Goal: Task Accomplishment & Management: Manage account settings

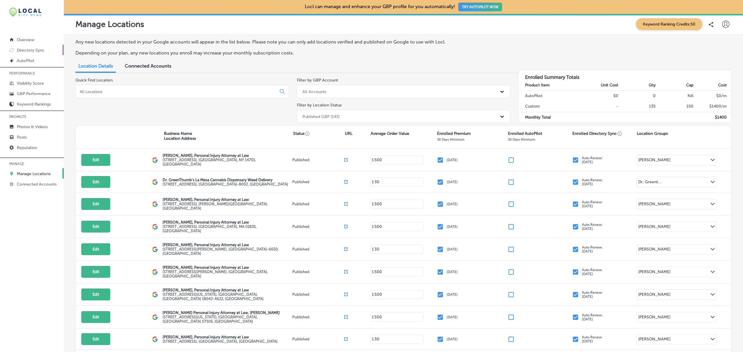
click at [44, 51] on p "Directory Sync" at bounding box center [31, 50] width 28 height 5
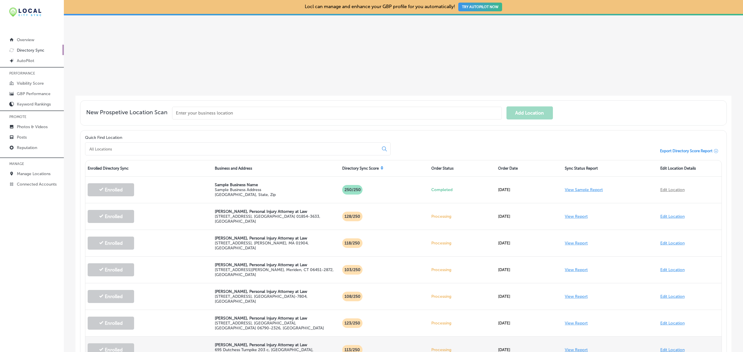
scroll to position [104, 0]
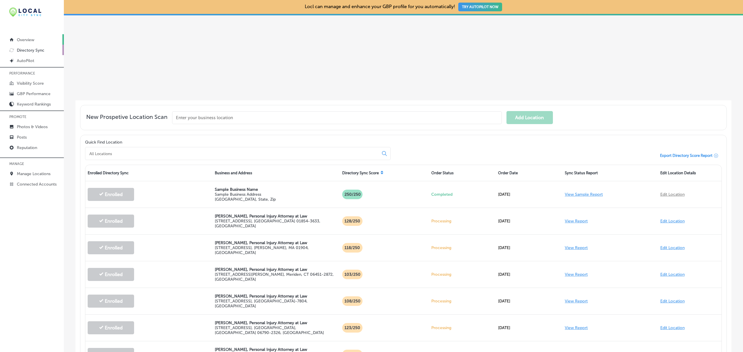
click at [28, 39] on p "Overview" at bounding box center [25, 39] width 17 height 5
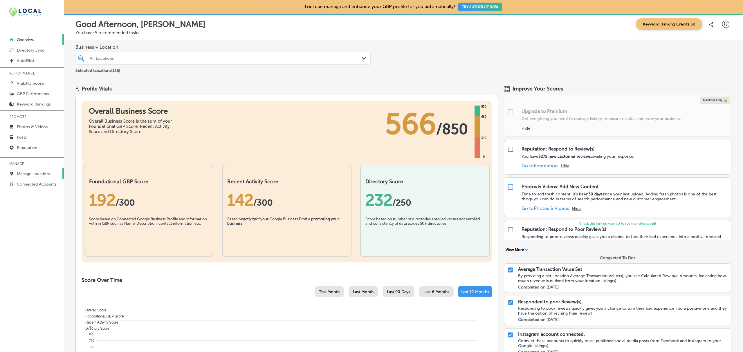
click at [44, 175] on p "Manage Locations" at bounding box center [34, 174] width 34 height 5
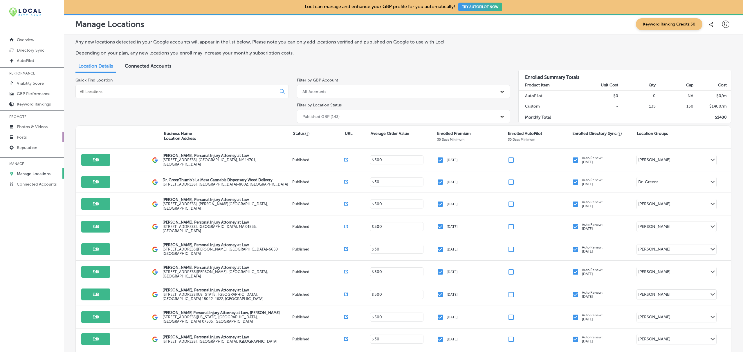
click at [19, 137] on p "Posts" at bounding box center [22, 137] width 10 height 5
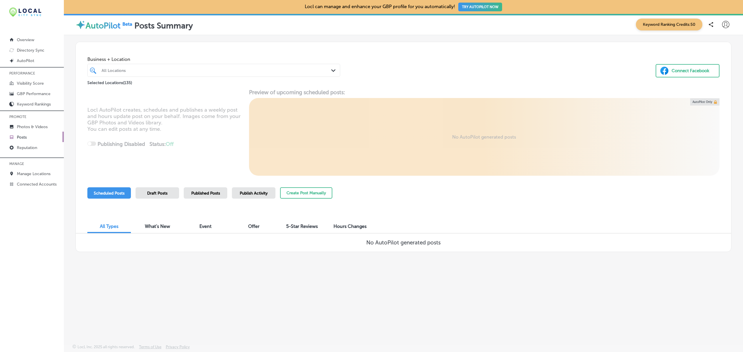
click at [256, 196] on div "Publish Activity" at bounding box center [254, 192] width 44 height 11
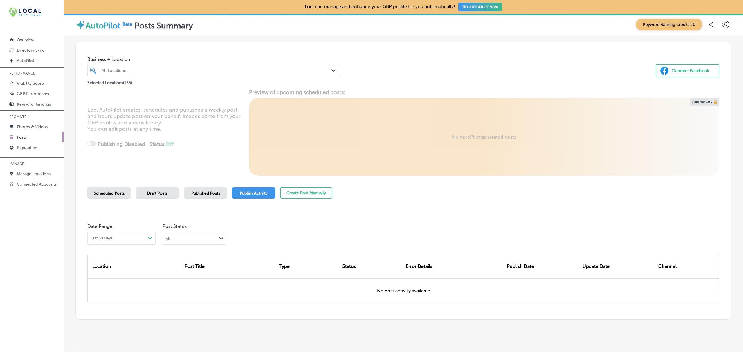
click at [194, 192] on span "Published Posts" at bounding box center [205, 193] width 29 height 5
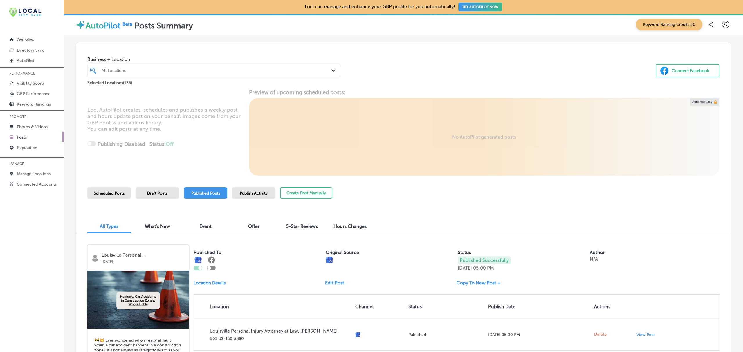
click at [722, 27] on icon at bounding box center [725, 24] width 7 height 7
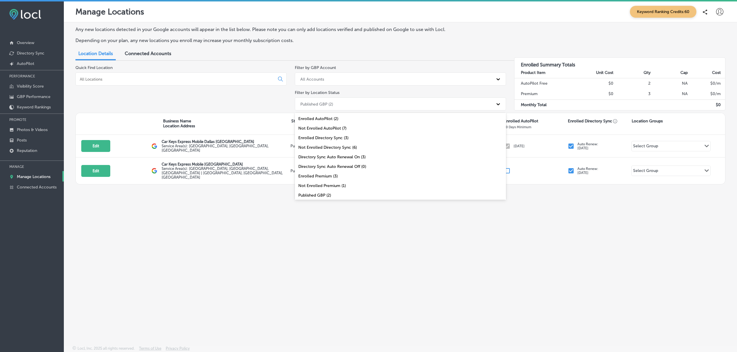
click at [369, 104] on div "Published GBP (2)" at bounding box center [395, 104] width 196 height 10
click at [338, 129] on div "Not Enrolled AutoPilot (7)" at bounding box center [400, 129] width 211 height 10
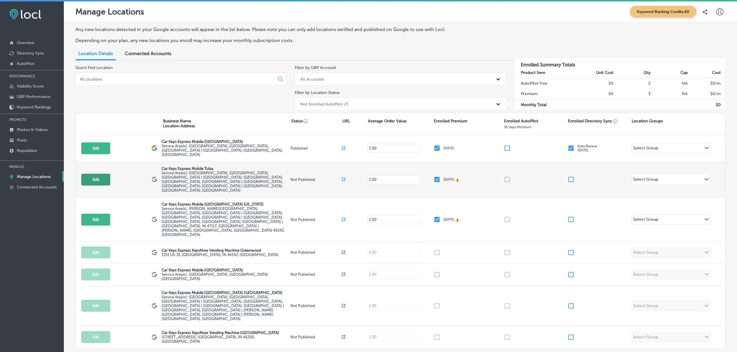
click at [93, 174] on button "Edit" at bounding box center [95, 180] width 29 height 12
select select "US"
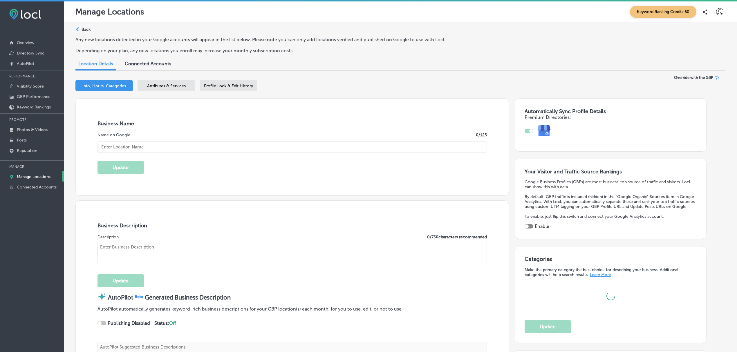
type input "Car Keys Express Mobile Tulsa"
type input "https://store.carkeysexpress.com/"
type input "+1 877 445 3953"
type textarea "REPLACEMENT KEYS AND REMOTES FOR LESS We’re your “one-stop-shop” for replacemen…"
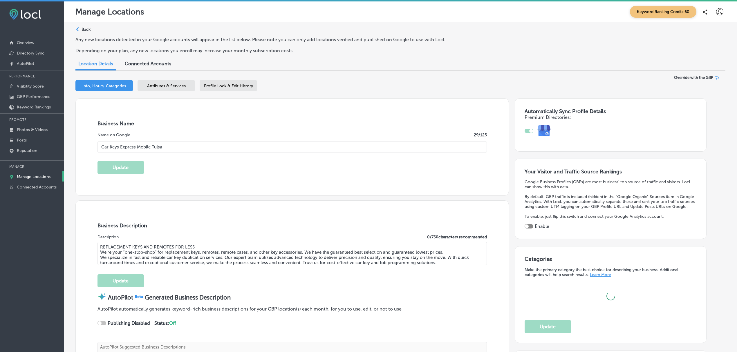
type input "US"
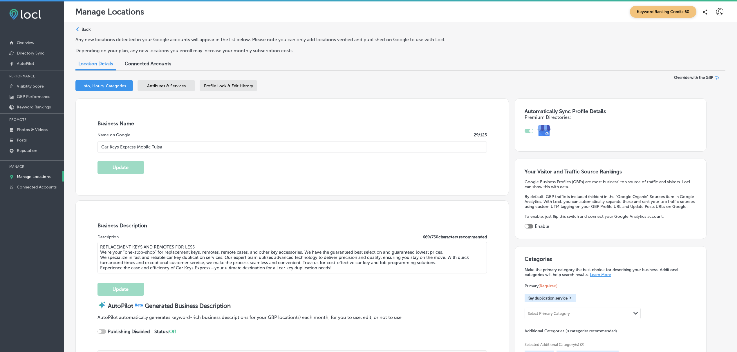
click at [158, 88] on span "Attributes & Services" at bounding box center [166, 86] width 39 height 5
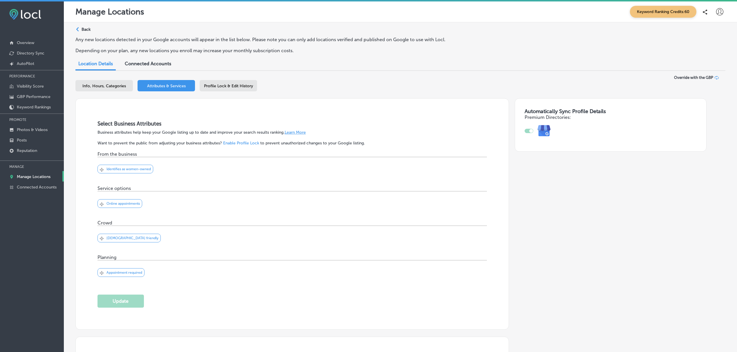
click at [113, 84] on span "Info, Hours, Categories" at bounding box center [104, 86] width 44 height 5
select select "US"
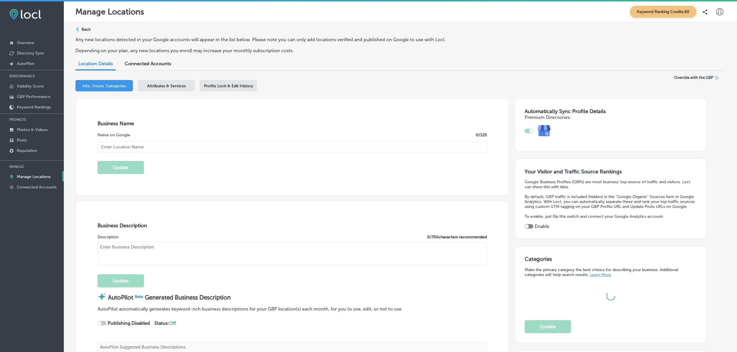
type input "Car Keys Express Mobile Tulsa"
type input "US"
type input "https://store.carkeysexpress.com/"
type textarea "REPLACEMENT KEYS AND REMOTES FOR LESS We’re your “one-stop-shop” for replacemen…"
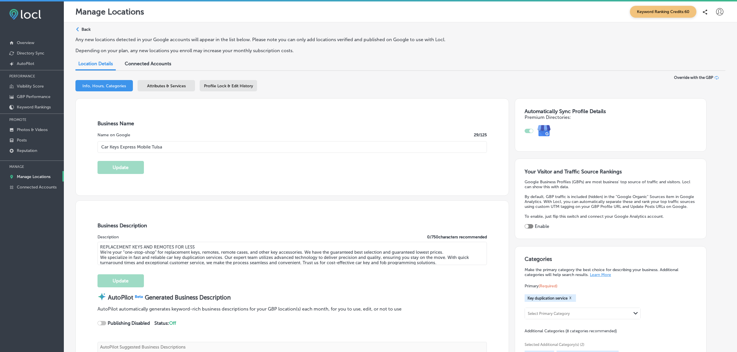
type input "+1 877 445 3953"
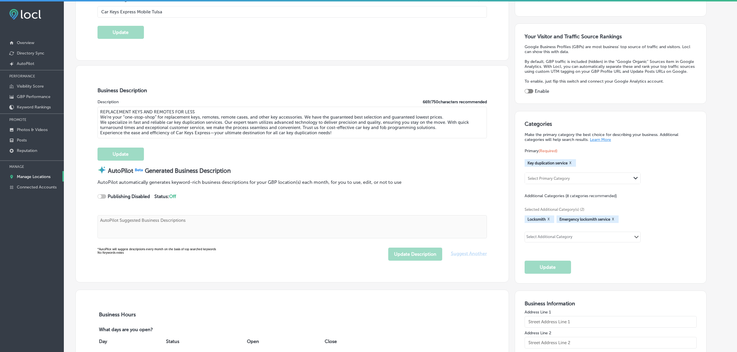
scroll to position [135, 0]
click at [36, 128] on p "Photos & Videos" at bounding box center [32, 129] width 31 height 5
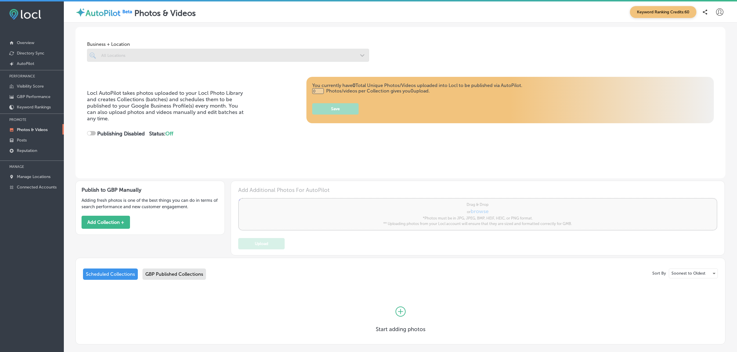
type input "5"
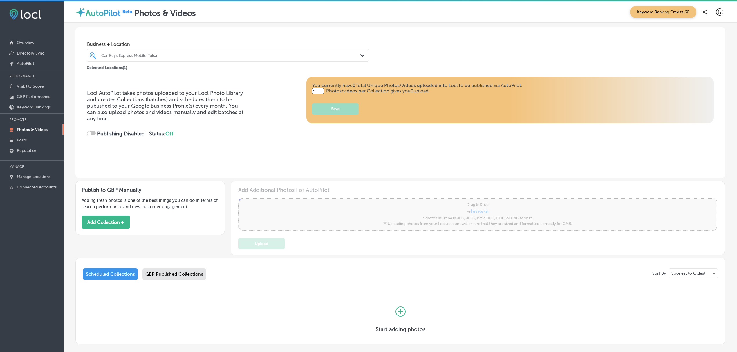
scroll to position [30, 0]
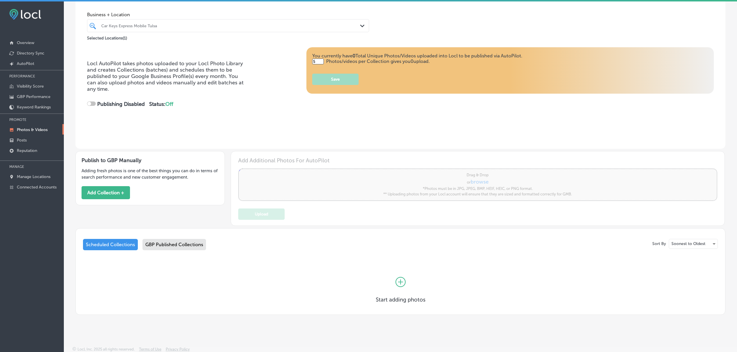
click at [167, 248] on div "GBP Published Collections" at bounding box center [174, 244] width 64 height 11
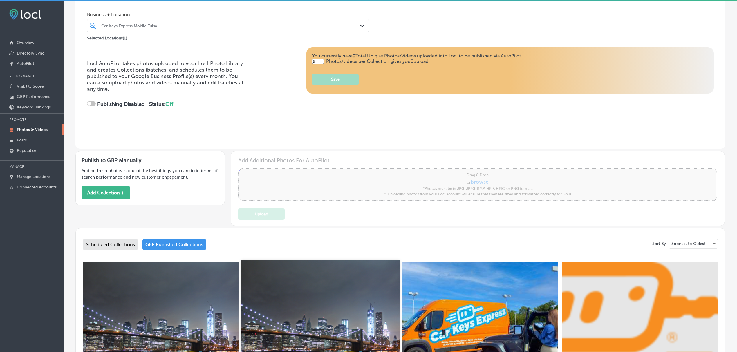
scroll to position [243, 0]
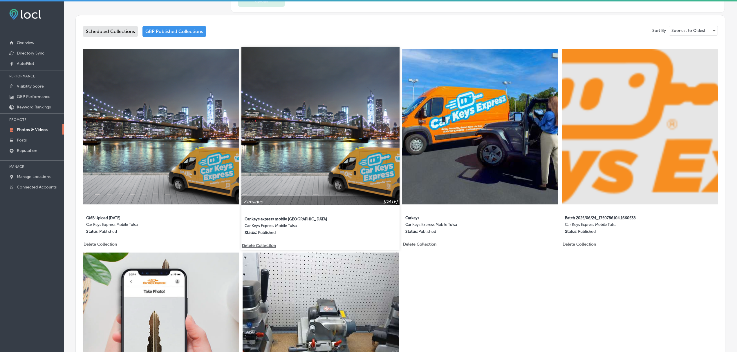
click at [290, 118] on img at bounding box center [320, 126] width 158 height 158
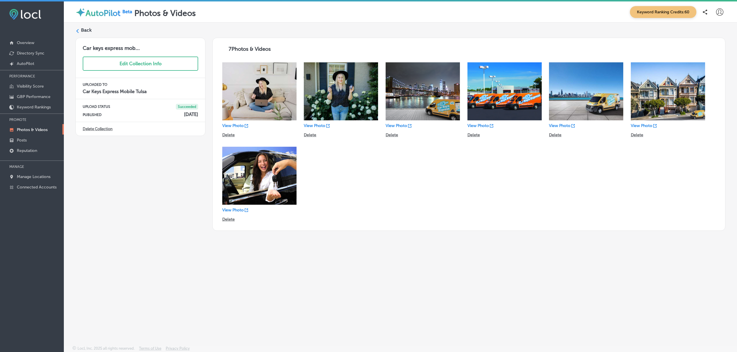
click at [89, 33] on div "Back" at bounding box center [400, 32] width 650 height 11
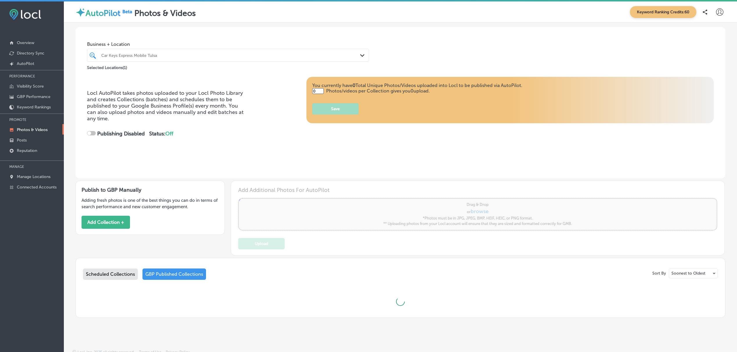
type input "5"
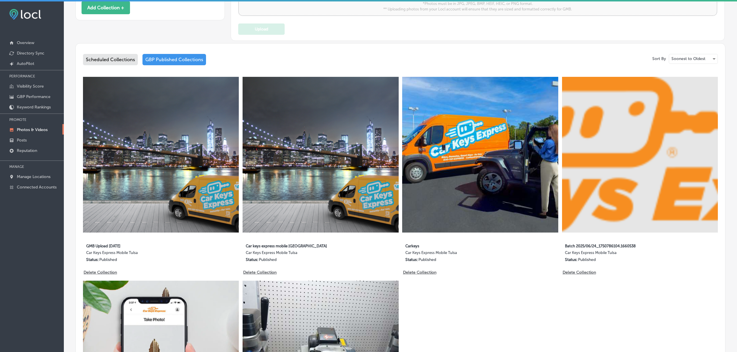
scroll to position [215, 0]
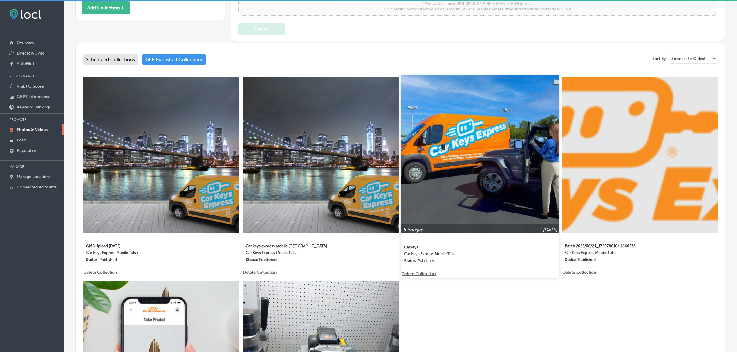
click at [513, 169] on img at bounding box center [480, 154] width 158 height 158
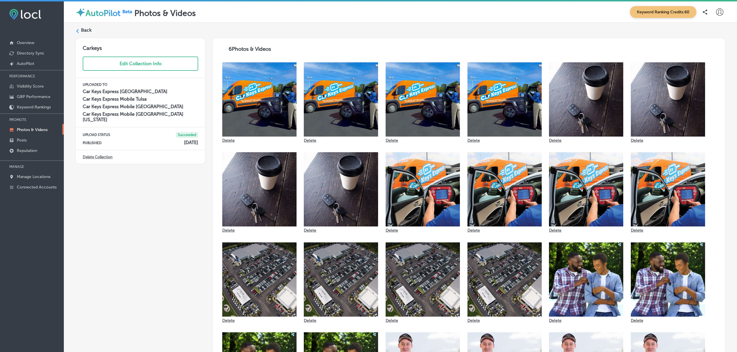
click at [84, 28] on label "Back" at bounding box center [86, 30] width 11 height 6
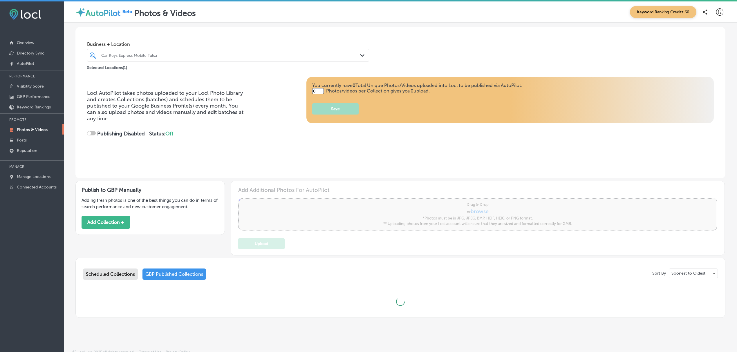
type input "5"
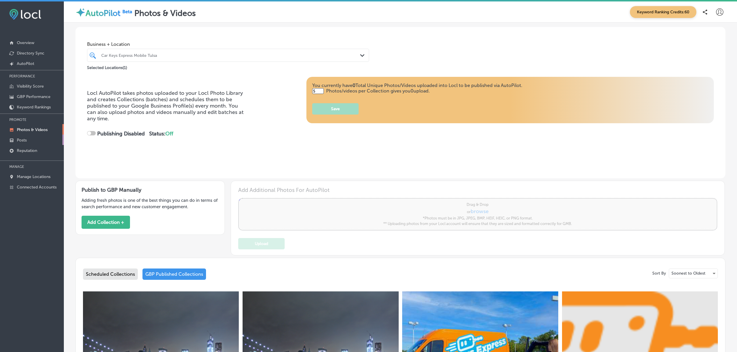
click at [25, 142] on p "Posts" at bounding box center [22, 140] width 10 height 5
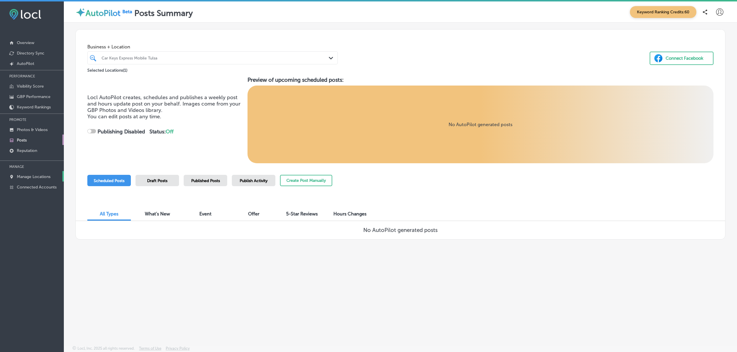
click at [32, 177] on p "Manage Locations" at bounding box center [34, 176] width 34 height 5
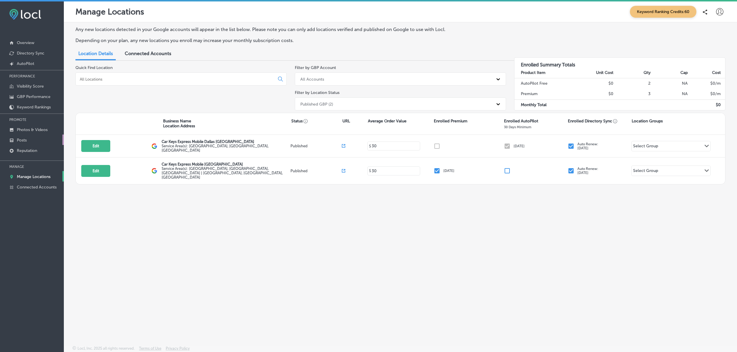
click at [30, 139] on link "Posts" at bounding box center [32, 140] width 64 height 10
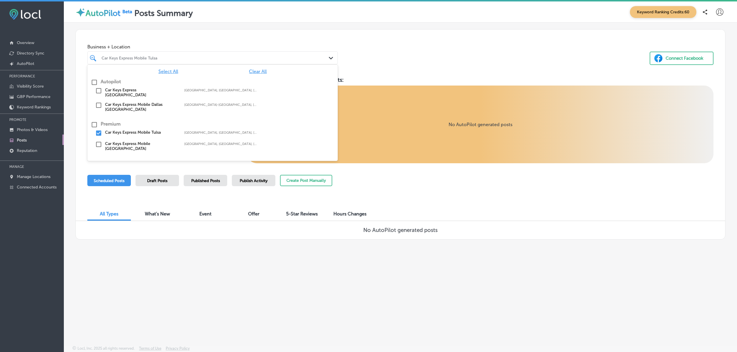
click at [333, 56] on div "Path Created with Sketch." at bounding box center [332, 58] width 6 height 6
click at [97, 131] on input "checkbox" at bounding box center [98, 133] width 7 height 7
click at [93, 80] on input "checkbox" at bounding box center [94, 82] width 7 height 7
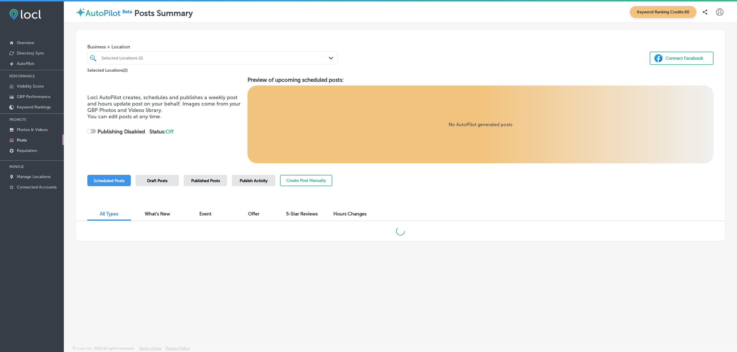
click at [417, 36] on div "Business + Location Selected Locations (2) Path Created with Sketch. Selected L…" at bounding box center [400, 52] width 649 height 44
checkbox input "true"
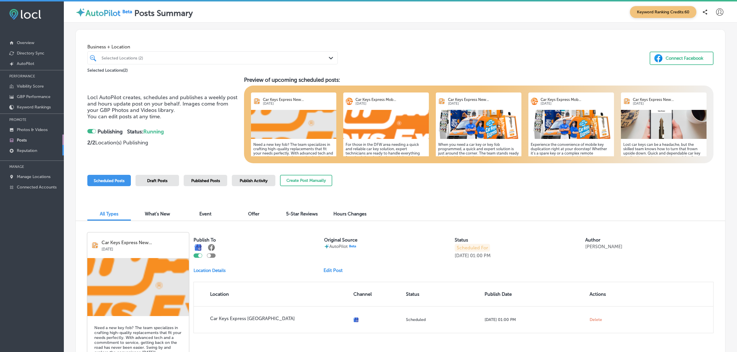
click at [39, 150] on link "Reputation" at bounding box center [32, 150] width 64 height 10
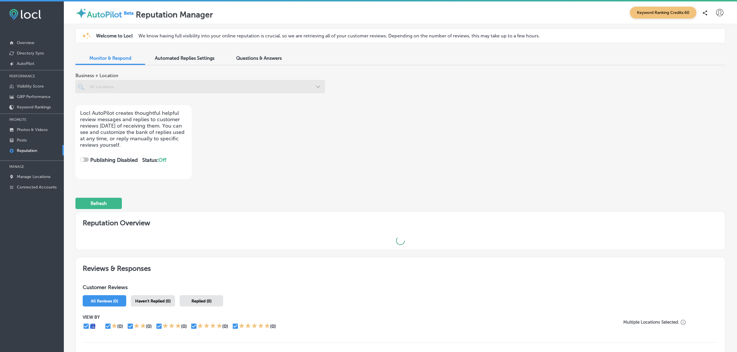
checkbox input "true"
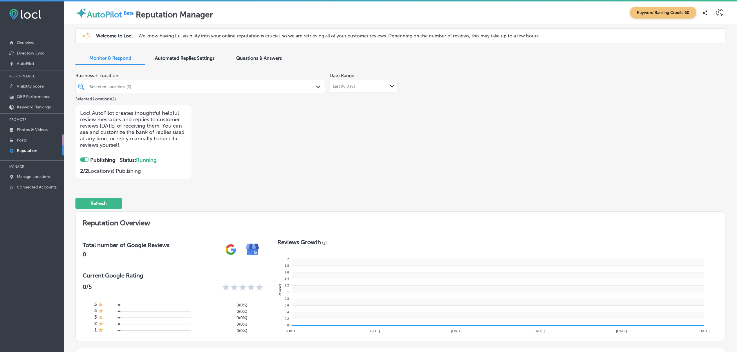
click at [34, 138] on link "Posts" at bounding box center [32, 140] width 64 height 10
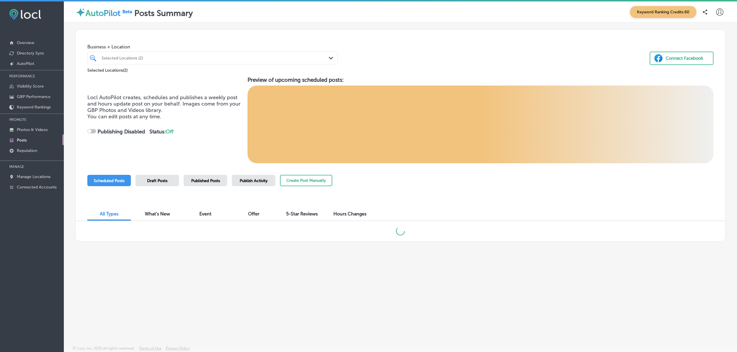
checkbox input "true"
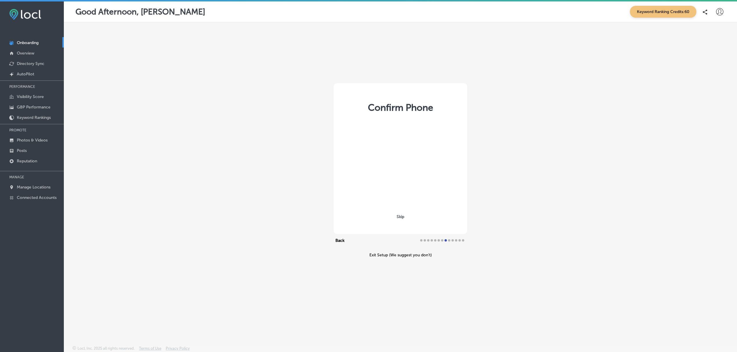
select select "US"
type input "+1 503 303 5666"
click at [27, 151] on link "Posts" at bounding box center [32, 150] width 64 height 10
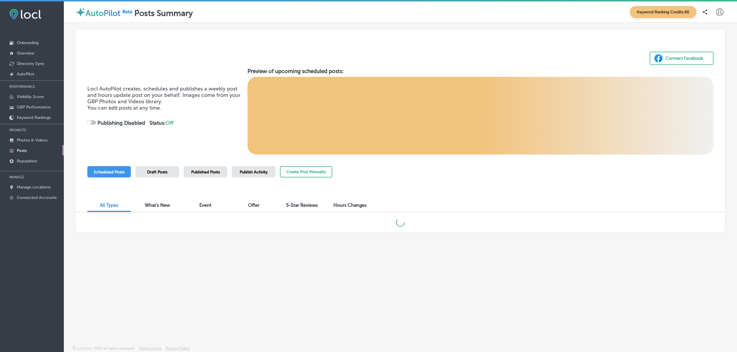
checkbox input "true"
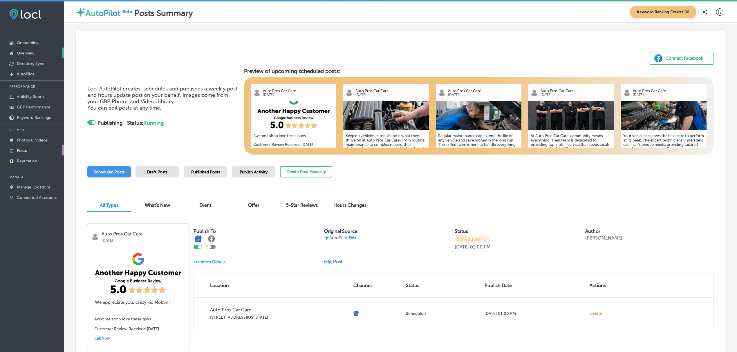
click at [37, 52] on link "Overview" at bounding box center [32, 53] width 64 height 10
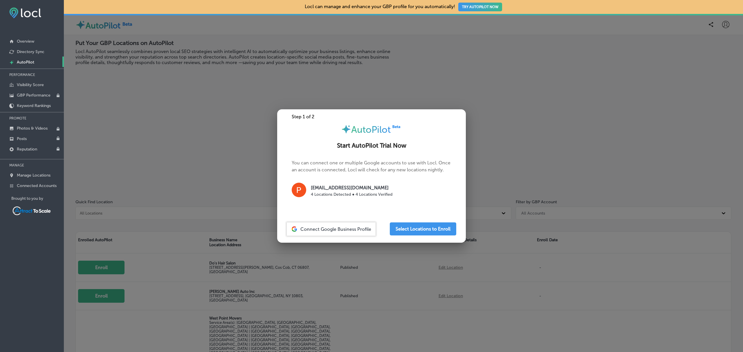
click at [192, 132] on div at bounding box center [371, 176] width 743 height 352
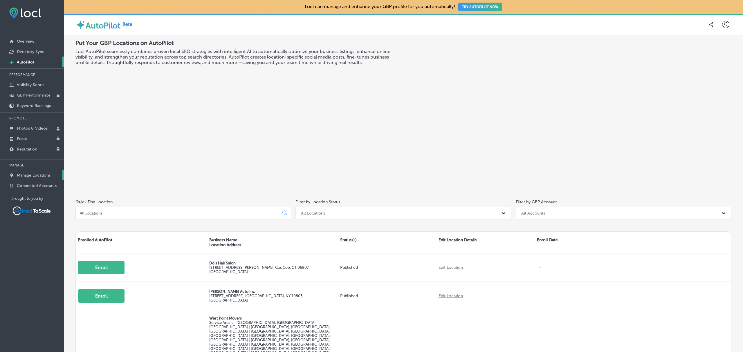
click at [21, 176] on p "Manage Locations" at bounding box center [34, 175] width 34 height 5
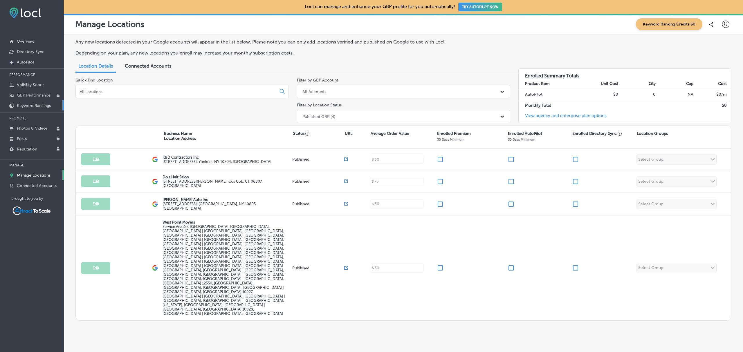
click at [35, 109] on link "Keyword Rankings" at bounding box center [32, 105] width 64 height 10
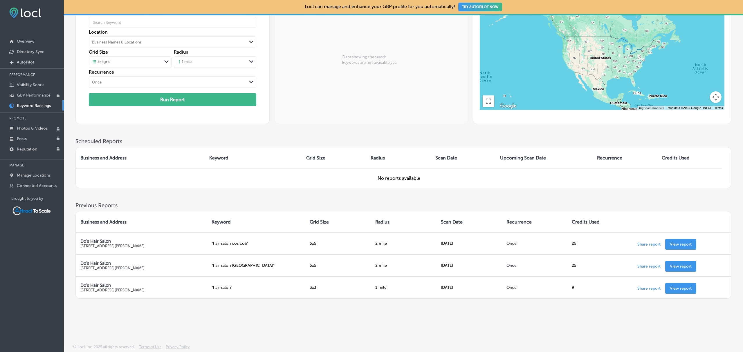
scroll to position [55, 0]
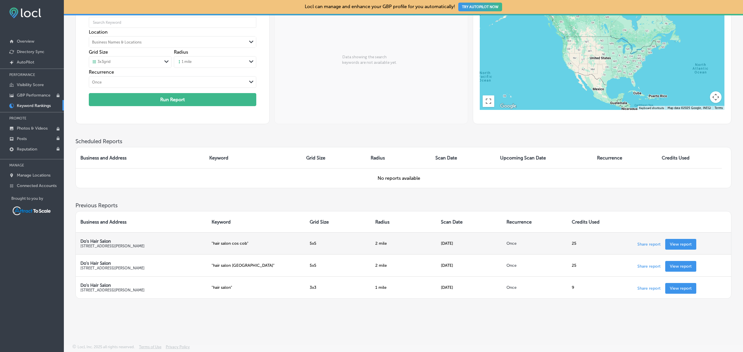
click at [689, 244] on p "View report" at bounding box center [681, 244] width 22 height 5
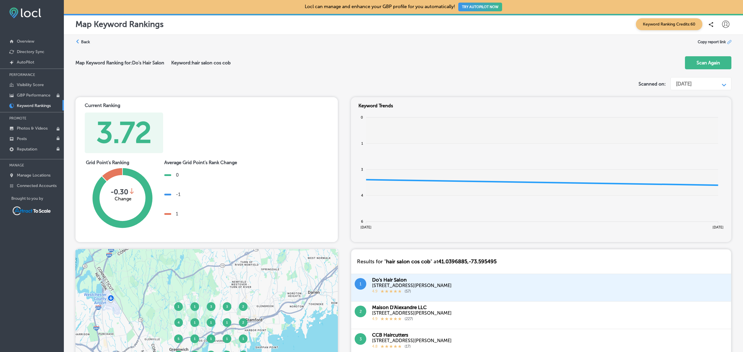
click at [88, 41] on label "Back" at bounding box center [85, 42] width 9 height 6
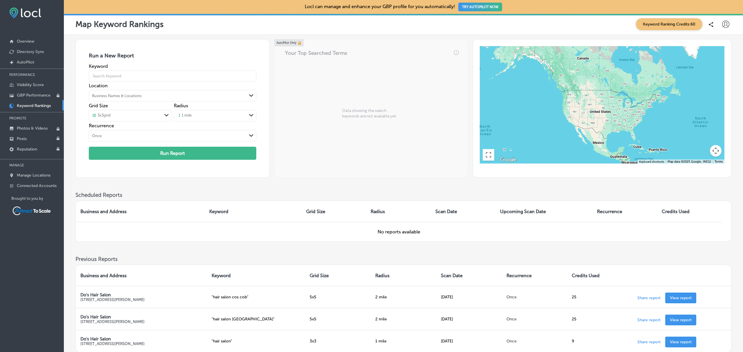
scroll to position [55, 0]
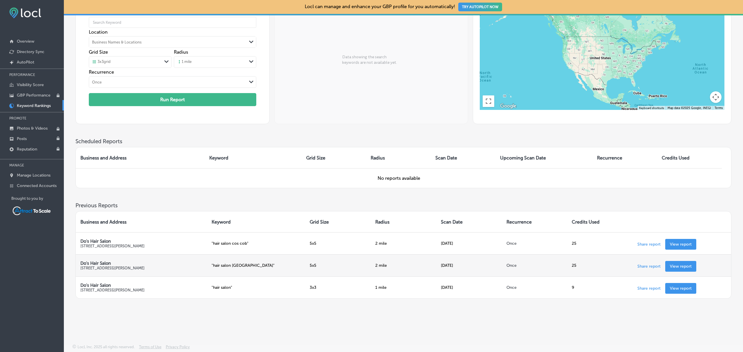
click at [684, 268] on p "View report" at bounding box center [681, 266] width 22 height 5
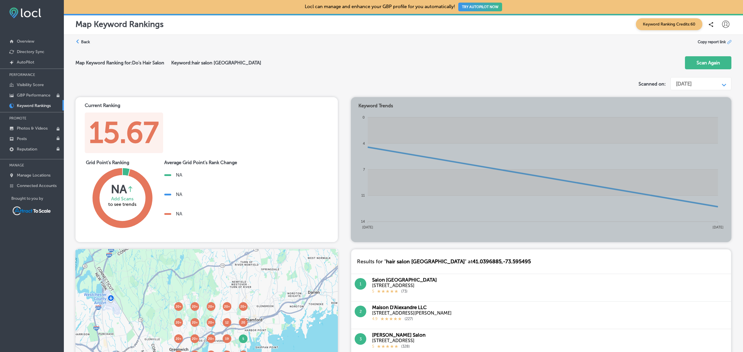
click at [85, 44] on label "Back" at bounding box center [85, 42] width 9 height 6
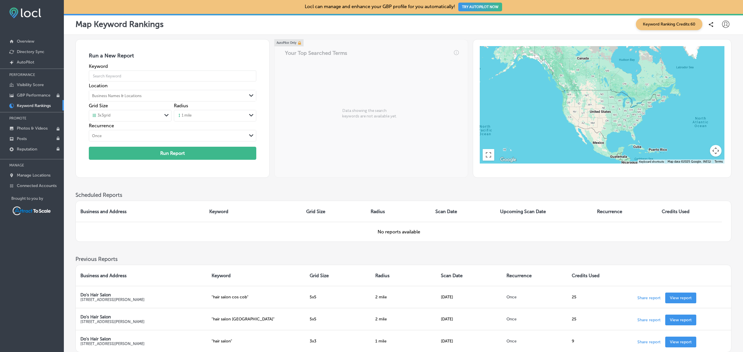
scroll to position [55, 0]
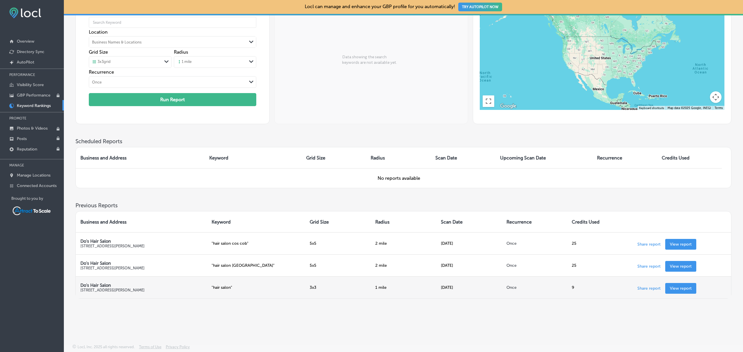
click at [687, 290] on p "View report" at bounding box center [681, 288] width 22 height 5
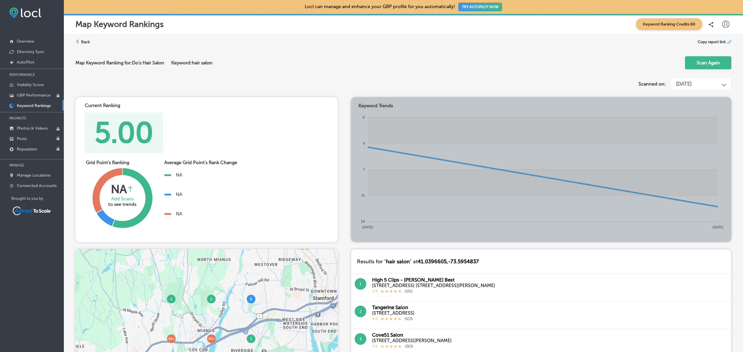
click at [89, 41] on label "Back" at bounding box center [85, 42] width 9 height 6
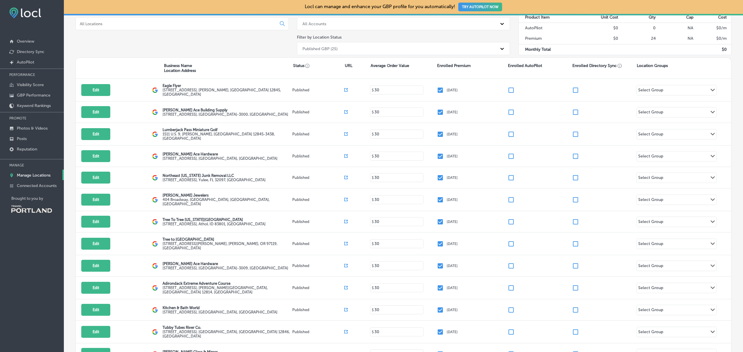
scroll to position [68, 0]
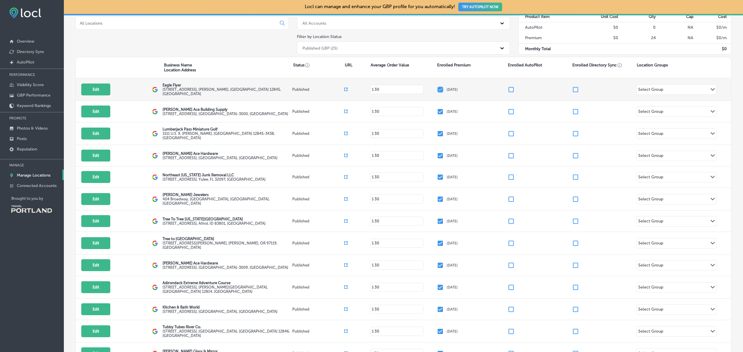
click at [437, 90] on input "checkbox" at bounding box center [440, 89] width 7 height 7
checkbox input "false"
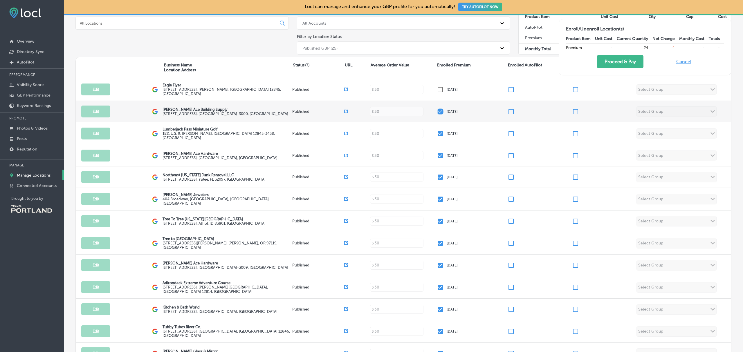
click at [437, 111] on input "checkbox" at bounding box center [440, 111] width 7 height 7
checkbox input "false"
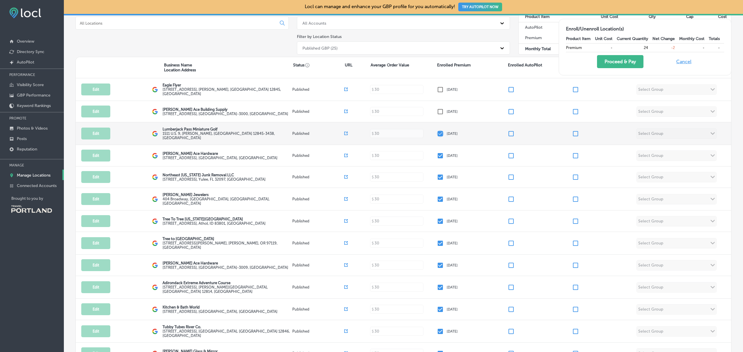
click at [437, 134] on input "checkbox" at bounding box center [440, 133] width 7 height 7
checkbox input "false"
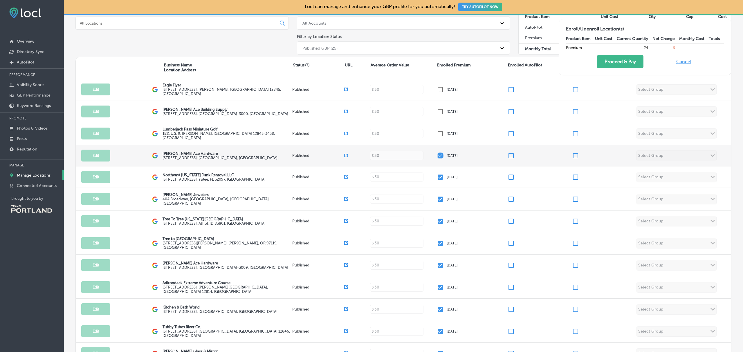
click at [440, 158] on input "checkbox" at bounding box center [440, 155] width 7 height 7
checkbox input "false"
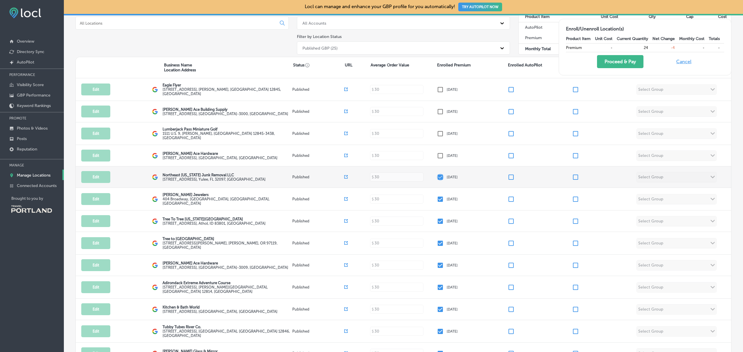
click at [438, 175] on input "checkbox" at bounding box center [440, 177] width 7 height 7
checkbox input "false"
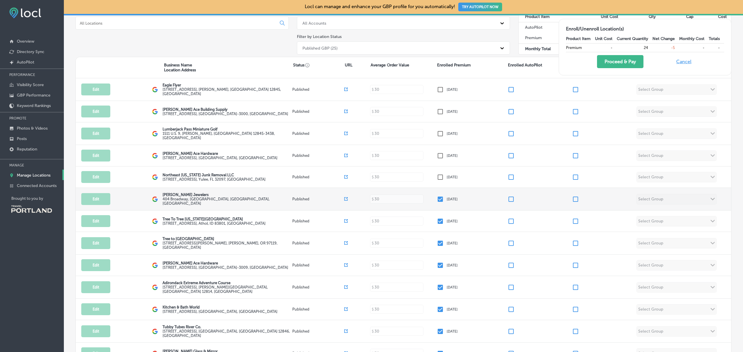
click at [438, 198] on input "checkbox" at bounding box center [440, 199] width 7 height 7
checkbox input "false"
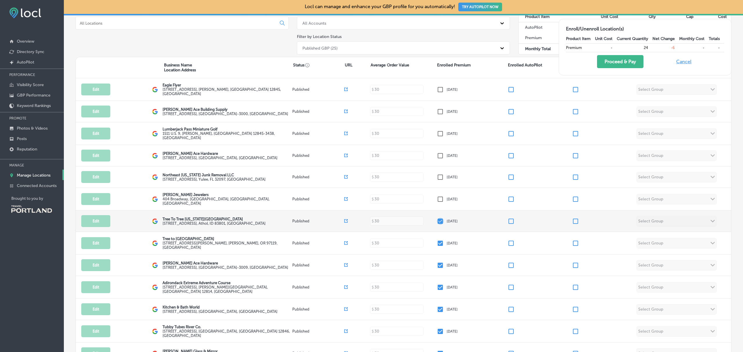
click at [438, 219] on input "checkbox" at bounding box center [440, 221] width 7 height 7
checkbox input "false"
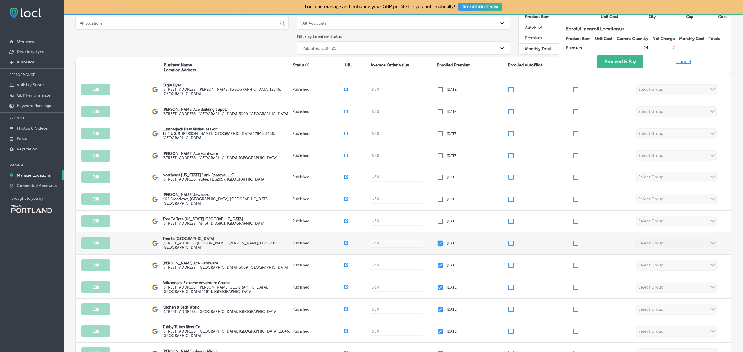
click at [437, 243] on input "checkbox" at bounding box center [440, 243] width 7 height 7
checkbox input "false"
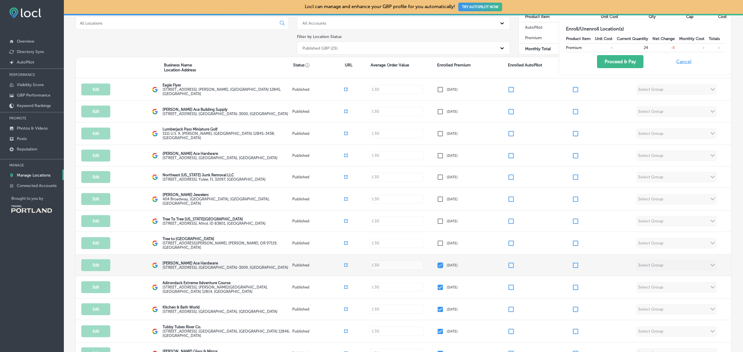
click at [437, 264] on input "checkbox" at bounding box center [440, 265] width 7 height 7
checkbox input "false"
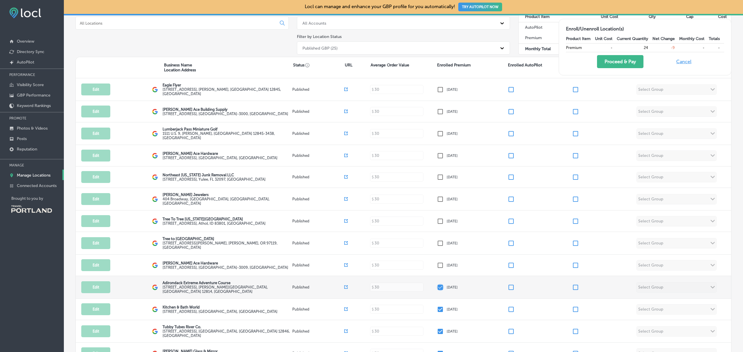
click at [437, 285] on input "checkbox" at bounding box center [440, 287] width 7 height 7
checkbox input "false"
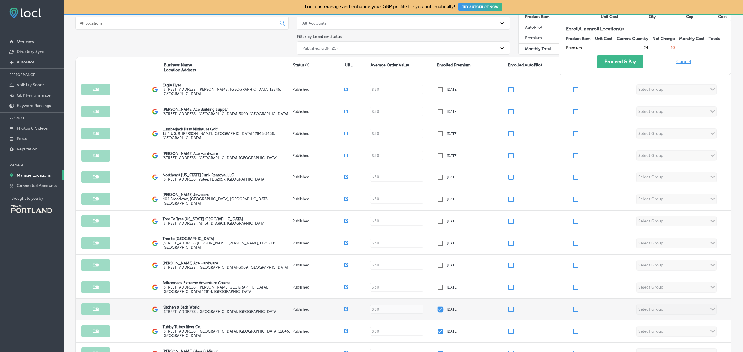
click at [437, 309] on input "checkbox" at bounding box center [440, 309] width 7 height 7
checkbox input "false"
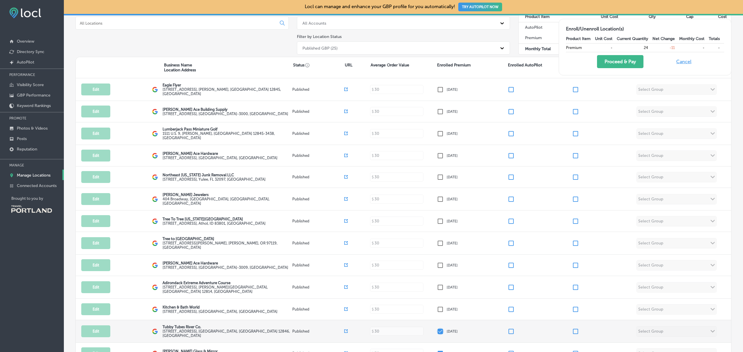
click at [438, 328] on input "checkbox" at bounding box center [440, 331] width 7 height 7
checkbox input "false"
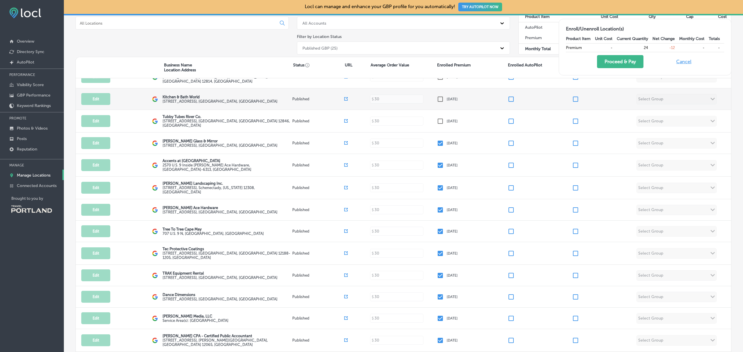
scroll to position [210, 0]
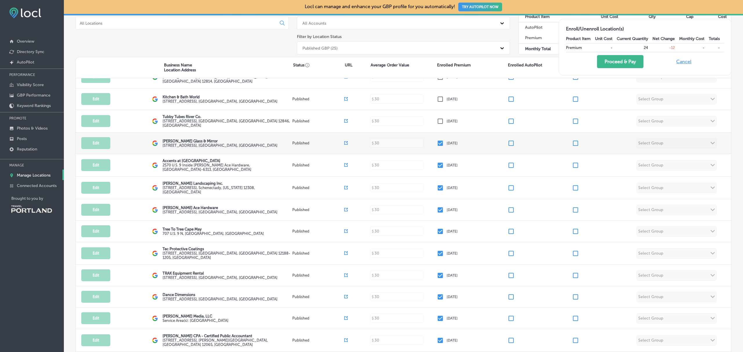
click at [437, 141] on input "checkbox" at bounding box center [440, 143] width 7 height 7
checkbox input "false"
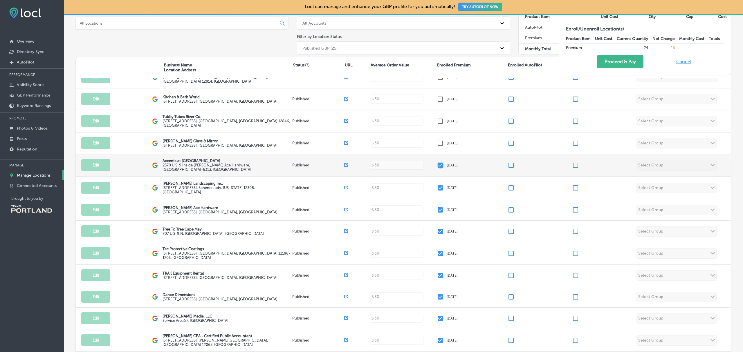
click at [437, 164] on input "checkbox" at bounding box center [440, 165] width 7 height 7
checkbox input "false"
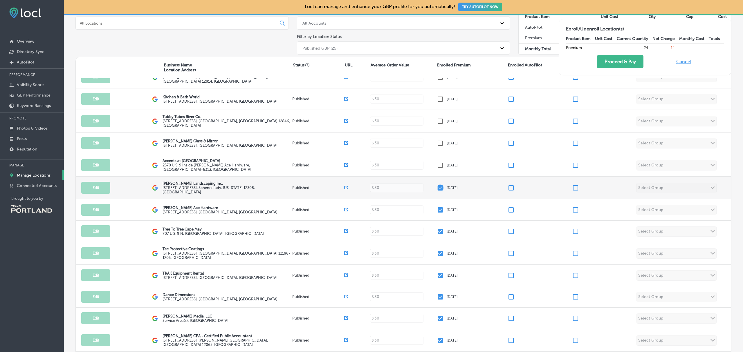
click at [437, 186] on input "checkbox" at bounding box center [440, 188] width 7 height 7
checkbox input "false"
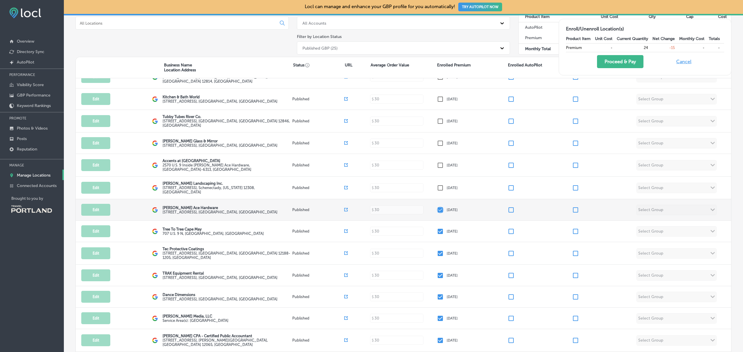
click at [437, 208] on input "checkbox" at bounding box center [440, 210] width 7 height 7
checkbox input "false"
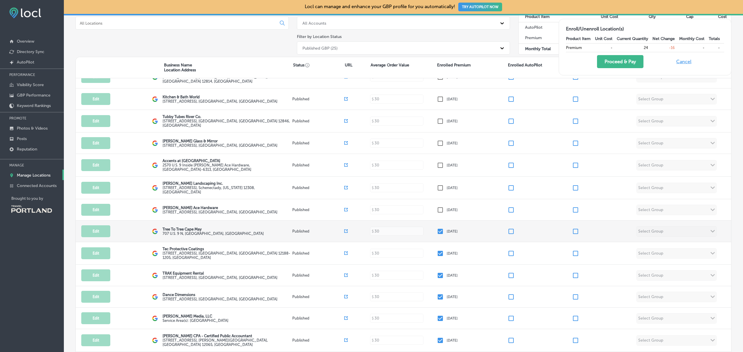
click at [439, 229] on input "checkbox" at bounding box center [440, 231] width 7 height 7
checkbox input "false"
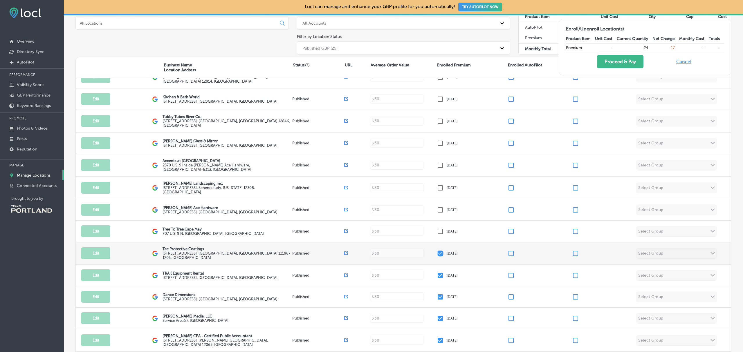
click at [438, 251] on input "checkbox" at bounding box center [440, 253] width 7 height 7
checkbox input "false"
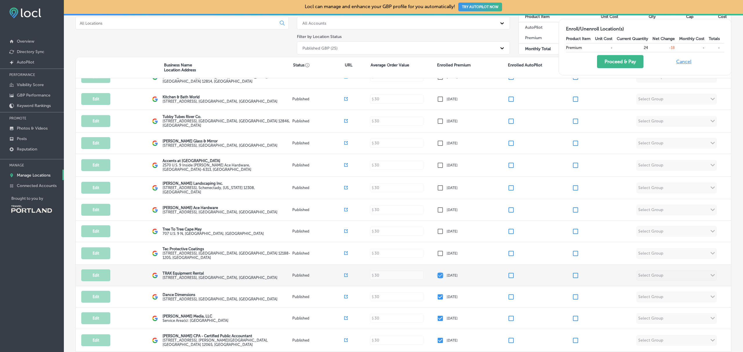
click at [438, 275] on input "checkbox" at bounding box center [440, 275] width 7 height 7
checkbox input "false"
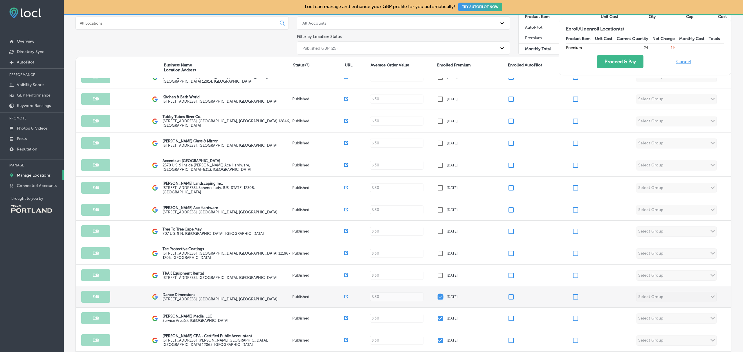
click at [437, 294] on input "checkbox" at bounding box center [440, 297] width 7 height 7
checkbox input "false"
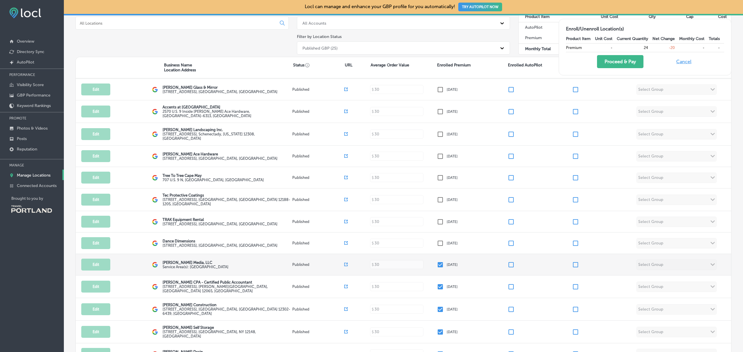
click at [437, 263] on input "checkbox" at bounding box center [440, 264] width 7 height 7
checkbox input "false"
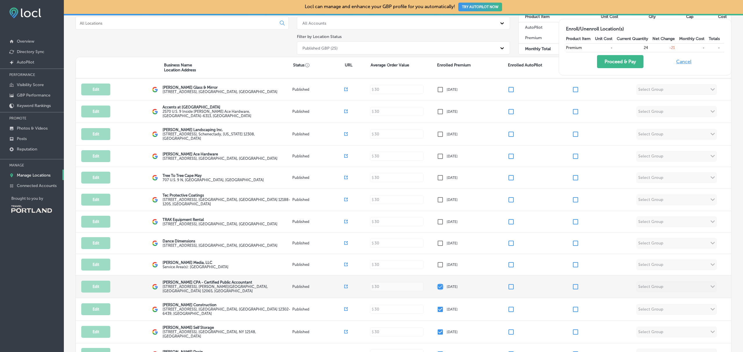
click at [437, 287] on input "checkbox" at bounding box center [440, 287] width 7 height 7
checkbox input "false"
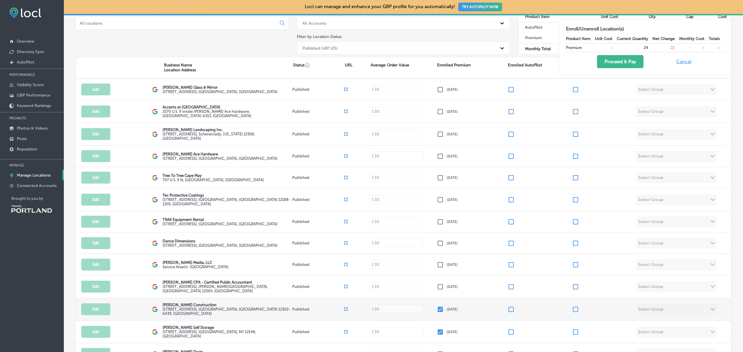
click at [437, 307] on input "checkbox" at bounding box center [440, 309] width 7 height 7
checkbox input "false"
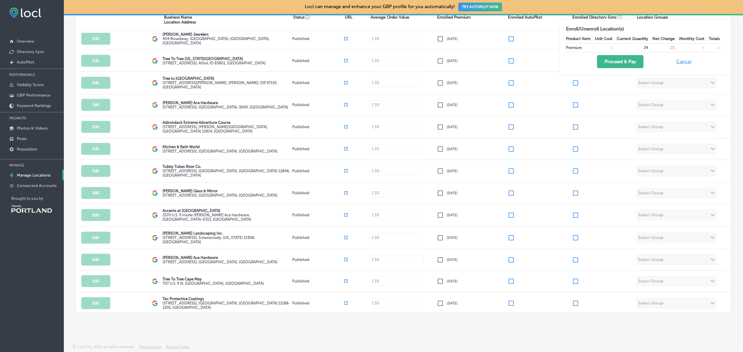
scroll to position [96, 0]
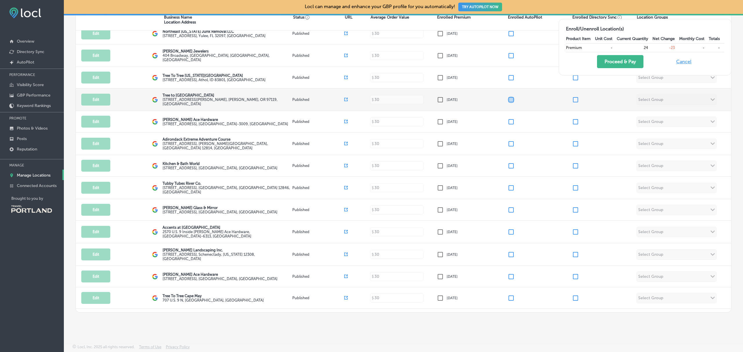
click at [508, 99] on input "checkbox" at bounding box center [511, 99] width 7 height 7
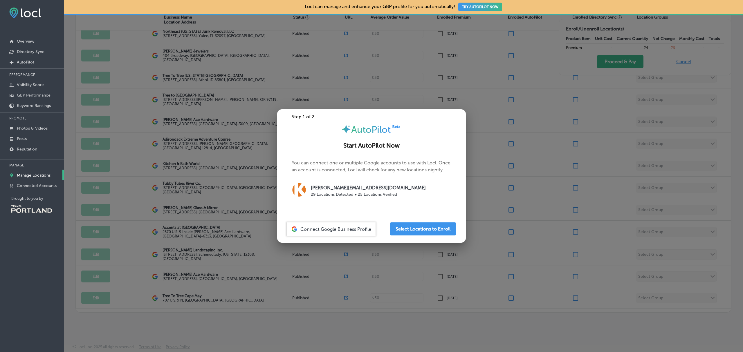
click at [344, 250] on div at bounding box center [371, 176] width 743 height 352
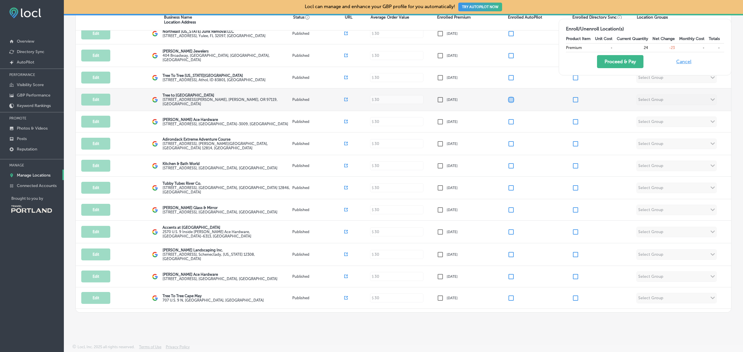
click at [508, 100] on input "checkbox" at bounding box center [511, 99] width 7 height 7
checkbox input "false"
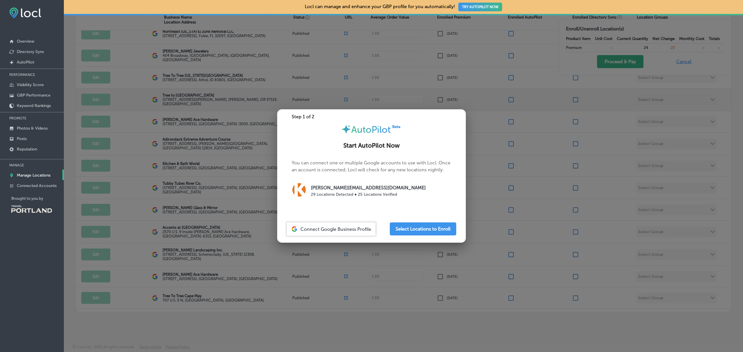
click at [508, 100] on div at bounding box center [371, 176] width 743 height 352
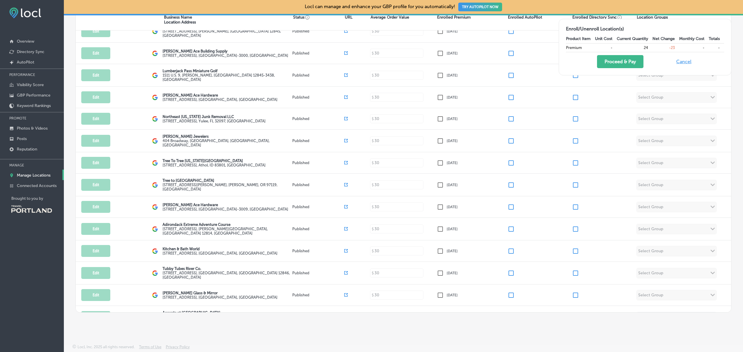
scroll to position [0, 0]
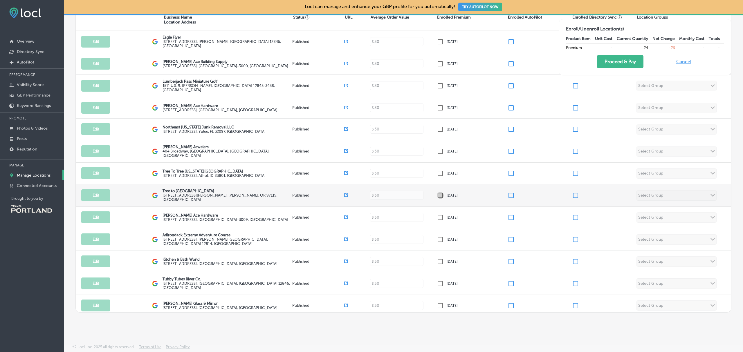
click at [437, 194] on input "checkbox" at bounding box center [440, 195] width 7 height 7
checkbox input "true"
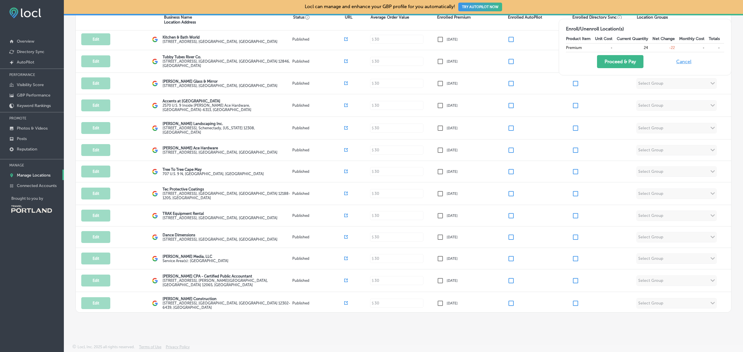
scroll to position [264, 0]
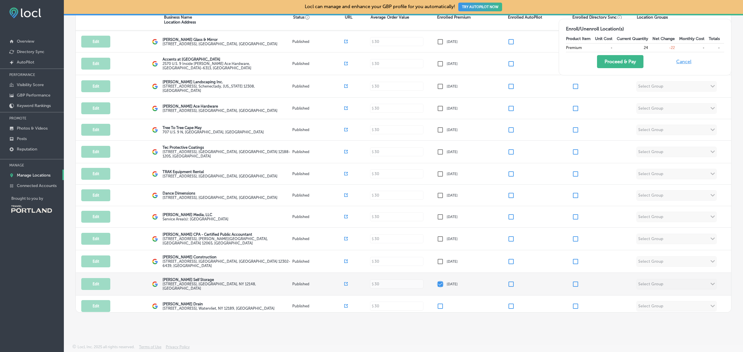
click at [439, 281] on input "checkbox" at bounding box center [440, 284] width 7 height 7
checkbox input "false"
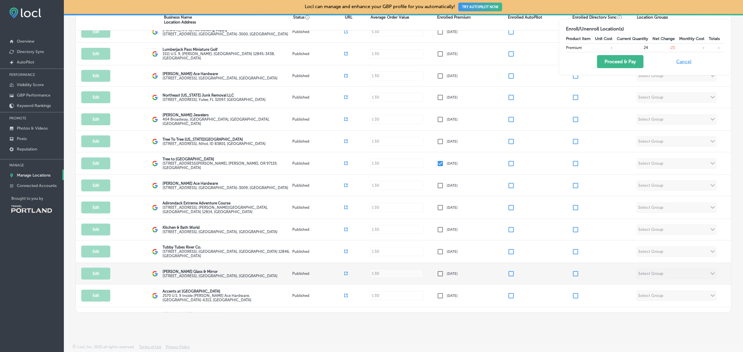
scroll to position [0, 0]
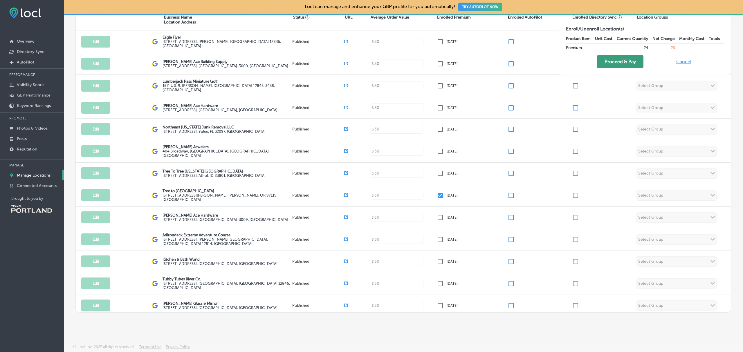
click at [610, 61] on button "Proceed & Pay" at bounding box center [620, 61] width 46 height 13
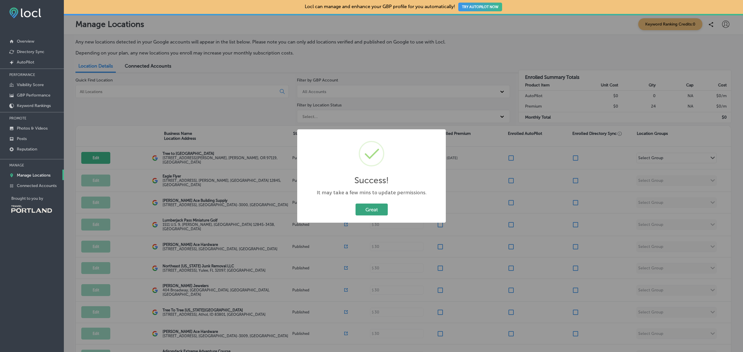
click at [381, 213] on button "Great" at bounding box center [372, 210] width 32 height 12
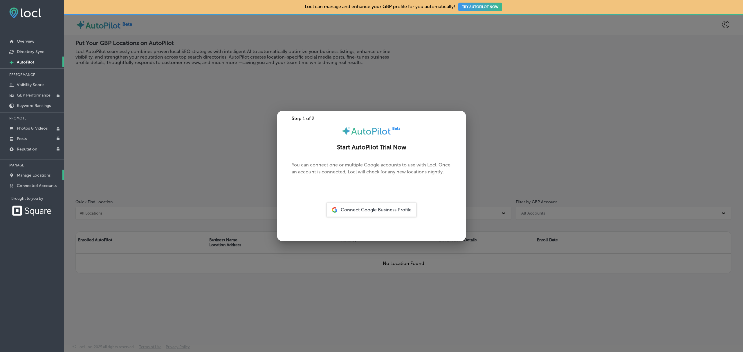
click at [36, 173] on link "Manage Locations" at bounding box center [32, 175] width 64 height 10
